Goal: Task Accomplishment & Management: Complete application form

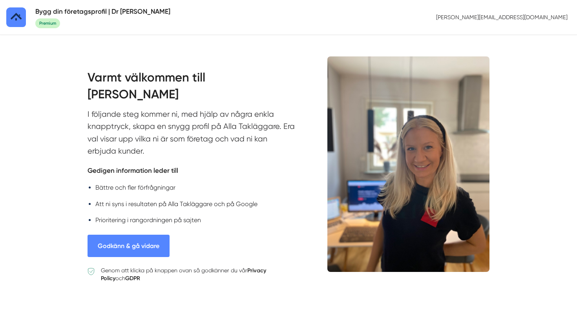
click at [146, 244] on button "Godkänn & gå vidare" at bounding box center [129, 246] width 82 height 22
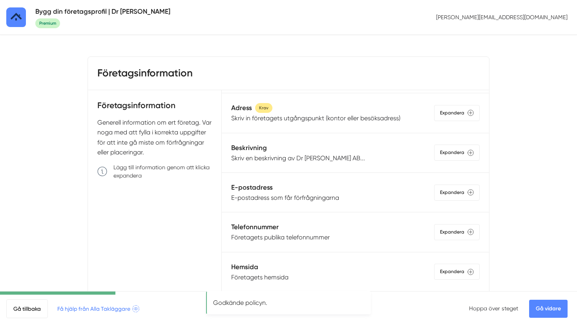
scroll to position [77, 0]
click at [547, 308] on link "Gå vidare" at bounding box center [548, 309] width 38 height 18
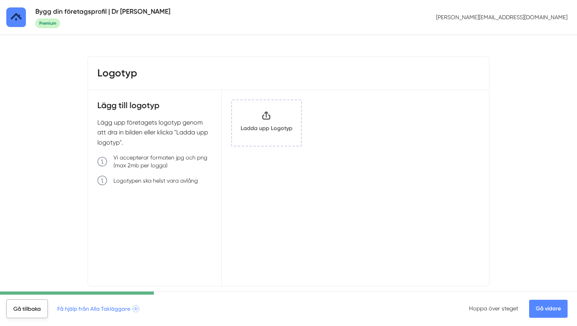
click at [29, 312] on link "Gå tillbaka" at bounding box center [27, 309] width 42 height 19
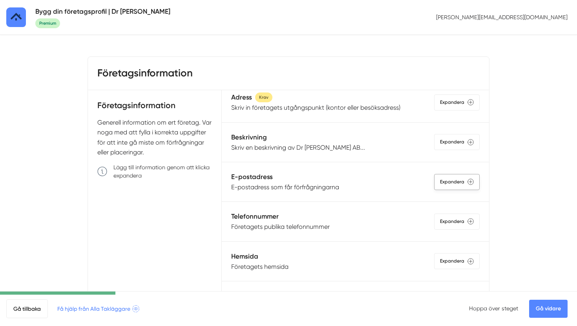
scroll to position [98, 0]
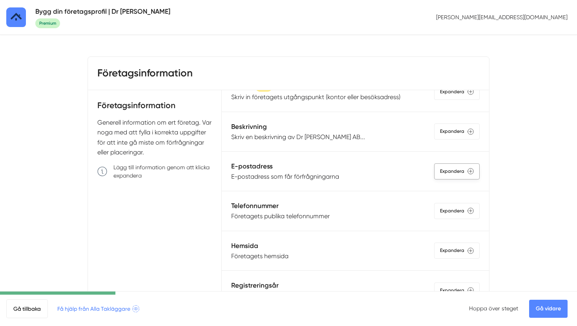
click at [452, 176] on div "Expandera" at bounding box center [457, 172] width 46 height 16
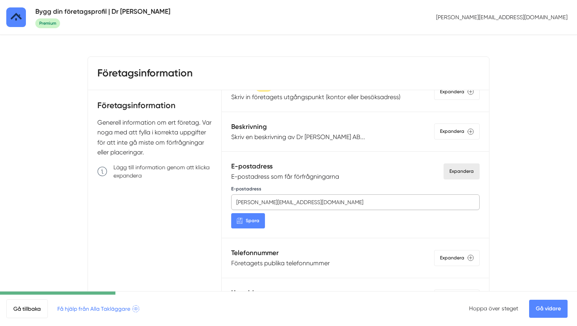
click at [308, 203] on input "[PERSON_NAME][EMAIL_ADDRESS][DOMAIN_NAME]" at bounding box center [355, 203] width 248 height 16
paste input "kontakt"
type input "kontakt@drtak.se"
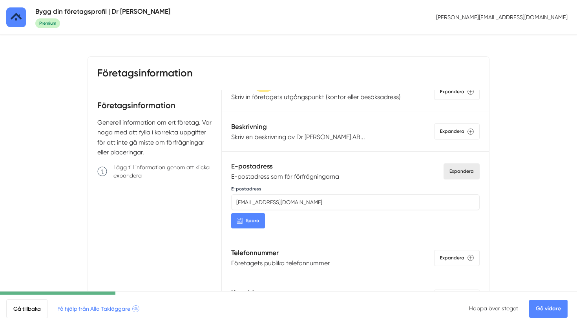
click at [253, 220] on span "Spara" at bounding box center [253, 220] width 14 height 7
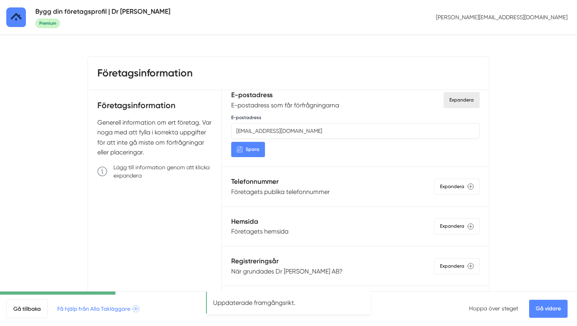
click at [549, 311] on link "Gå vidare" at bounding box center [548, 309] width 38 height 18
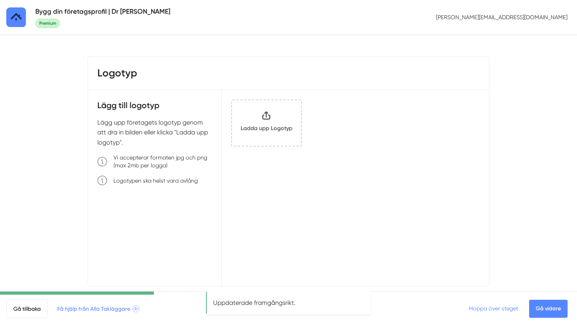
click at [511, 310] on link "Hoppa över steget" at bounding box center [493, 309] width 49 height 6
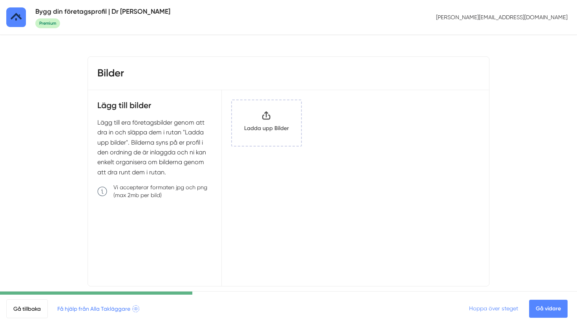
click at [506, 310] on link "Hoppa över steget" at bounding box center [493, 309] width 49 height 6
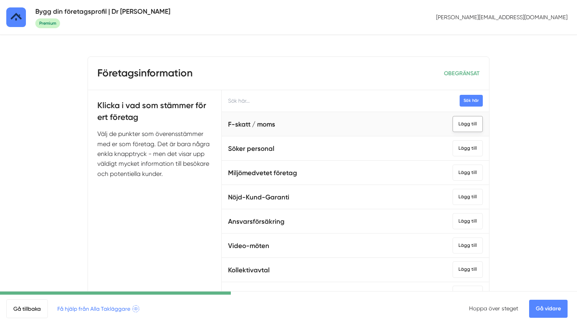
click at [461, 129] on div "Lägg till" at bounding box center [467, 124] width 30 height 16
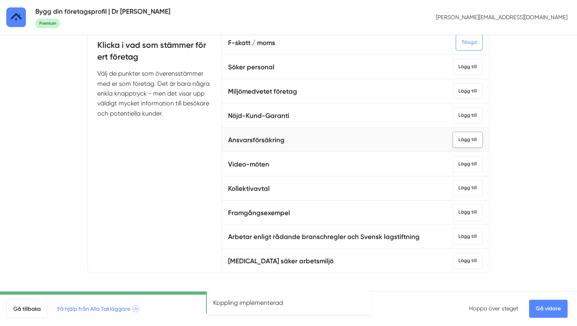
scroll to position [64, 0]
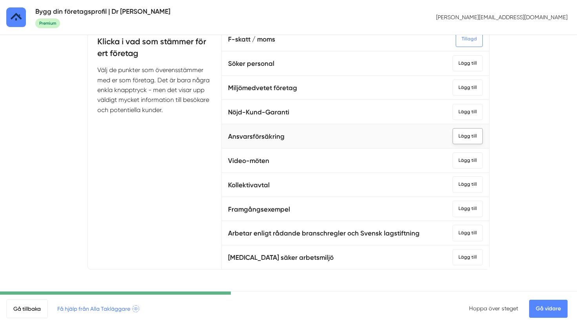
click at [465, 137] on div "Lägg till" at bounding box center [467, 136] width 30 height 16
click at [463, 233] on div "Lägg till" at bounding box center [467, 233] width 30 height 16
click at [556, 307] on link "Gå vidare" at bounding box center [548, 309] width 38 height 18
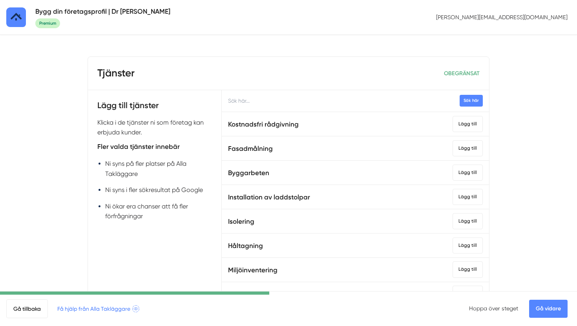
click at [263, 100] on input "text" at bounding box center [355, 101] width 267 height 22
click at [474, 105] on button "Sök här" at bounding box center [471, 100] width 23 height 11
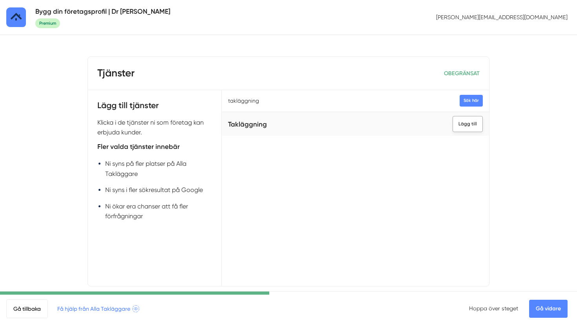
click at [466, 127] on div "Lägg till" at bounding box center [467, 124] width 30 height 16
click at [296, 102] on input "takläggning" at bounding box center [355, 101] width 267 height 22
type input "Takrenovering"
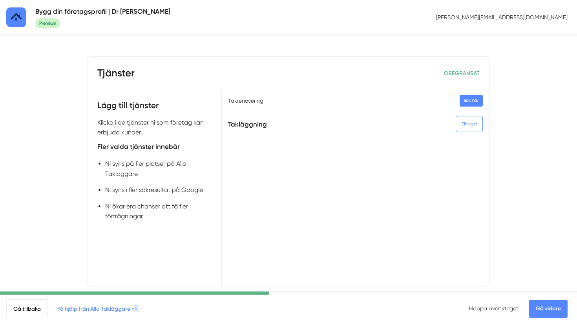
click at [471, 102] on button "Sök här" at bounding box center [471, 100] width 23 height 11
click at [468, 124] on div "Lägg till" at bounding box center [467, 124] width 30 height 16
click at [551, 312] on link "Gå vidare" at bounding box center [548, 309] width 38 height 18
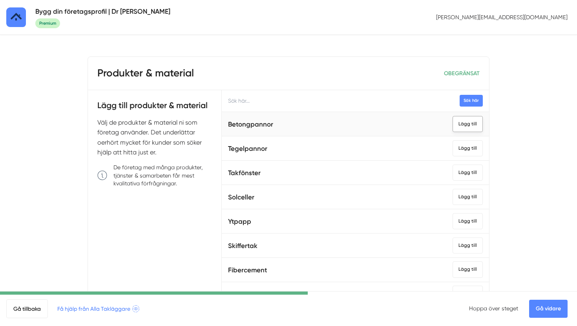
click at [470, 125] on div "Lägg till" at bounding box center [467, 124] width 30 height 16
click at [472, 146] on div "Lägg till" at bounding box center [467, 148] width 30 height 16
click at [549, 303] on link "Gå vidare" at bounding box center [548, 309] width 38 height 18
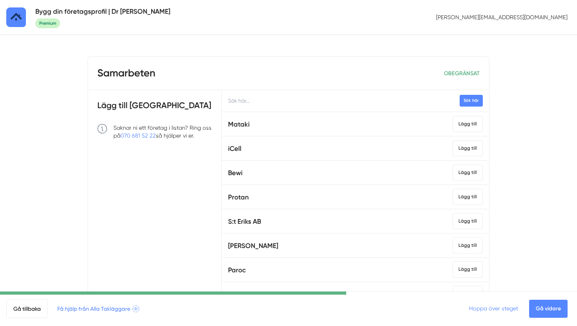
click at [498, 309] on link "Hoppa över steget" at bounding box center [493, 309] width 49 height 6
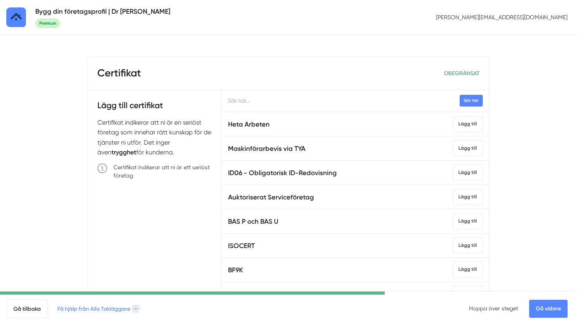
click at [498, 309] on link "Hoppa över steget" at bounding box center [493, 309] width 49 height 6
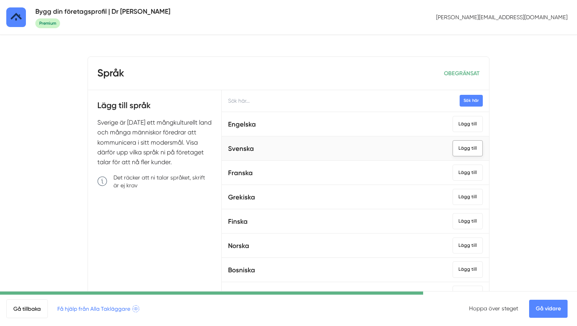
click at [472, 148] on div "Lägg till" at bounding box center [467, 148] width 30 height 16
click at [469, 129] on div "Lägg till" at bounding box center [467, 124] width 30 height 16
click at [545, 308] on link "Gå vidare" at bounding box center [548, 309] width 38 height 18
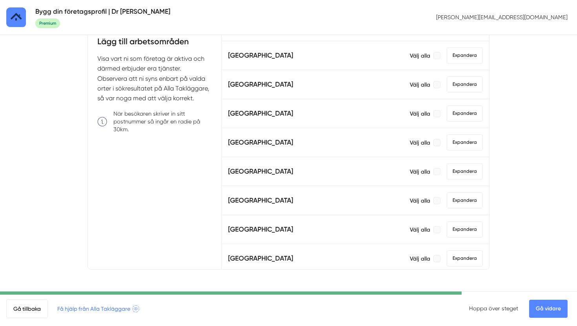
scroll to position [283, 0]
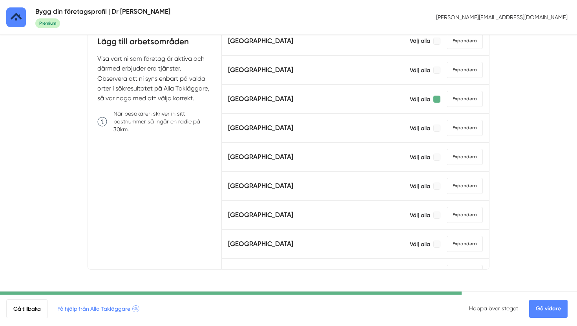
click at [438, 100] on div at bounding box center [436, 99] width 7 height 7
click at [553, 312] on link "Gå vidare" at bounding box center [548, 309] width 38 height 18
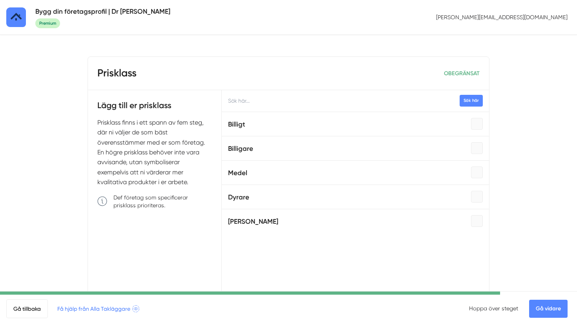
click at [548, 310] on link "Gå vidare" at bounding box center [548, 309] width 38 height 18
